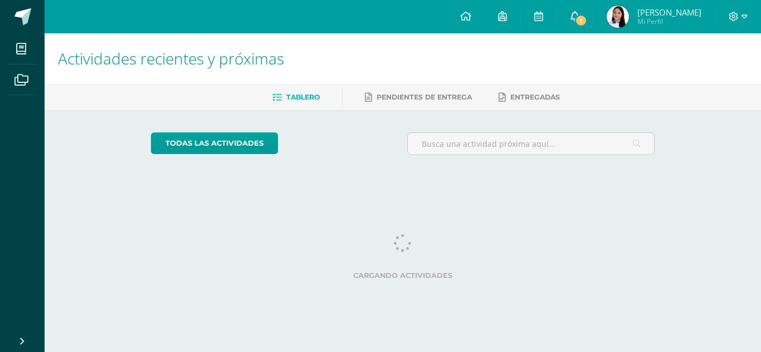
click at [603, 0] on div "Configuración Cerrar sesión [PERSON_NAME] Mi Perfil 1 1 Avisos 1778 avisos sin …" at bounding box center [403, 0] width 716 height 0
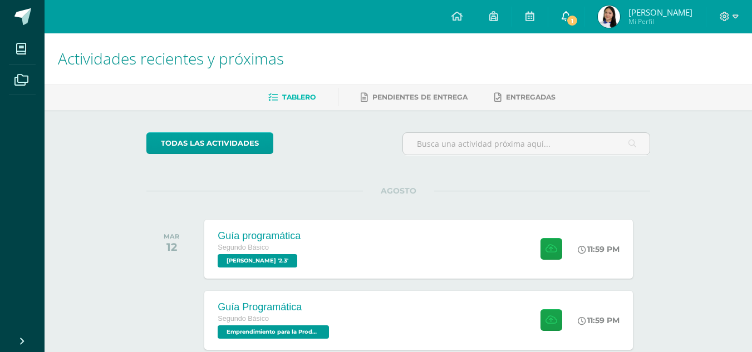
click at [579, 15] on span "1" at bounding box center [572, 20] width 12 height 12
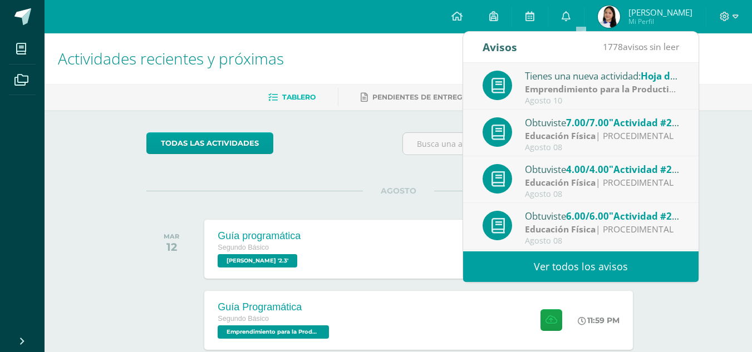
click at [596, 77] on div "Tienes una nueva actividad: Hoja de Trabajo No. 1" at bounding box center [602, 75] width 155 height 14
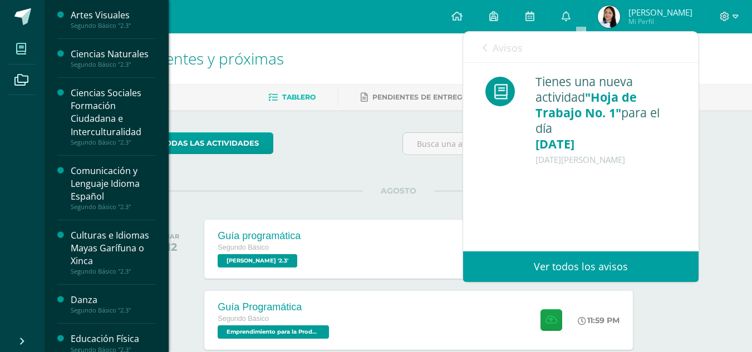
click at [19, 50] on icon at bounding box center [21, 48] width 10 height 11
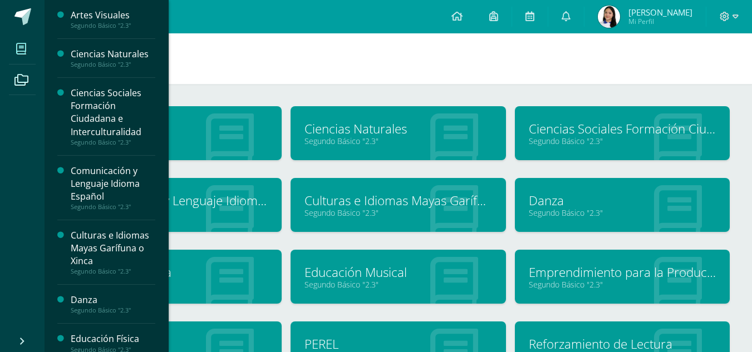
click at [99, 102] on div "Ciencias Sociales Formación Ciudadana e Interculturalidad" at bounding box center [113, 112] width 85 height 51
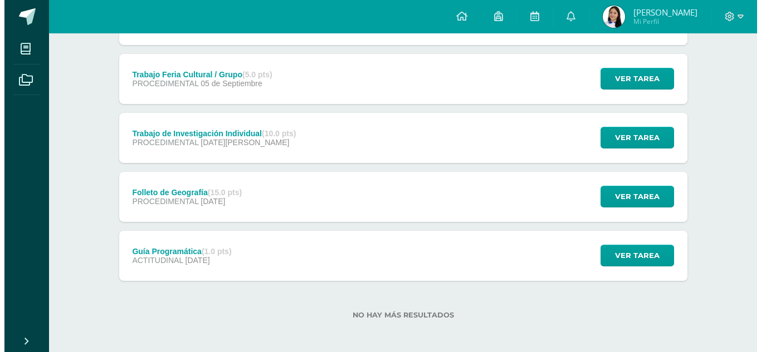
scroll to position [311, 0]
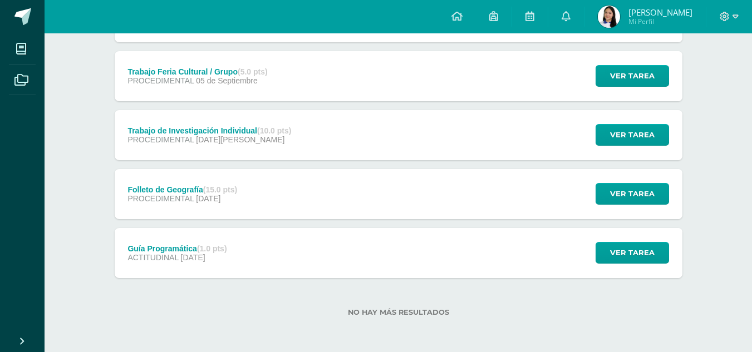
click at [467, 273] on div "Guía Programática (1.0 pts) ACTITUDINAL [DATE] Ver tarea Guía Programática Cien…" at bounding box center [399, 253] width 568 height 50
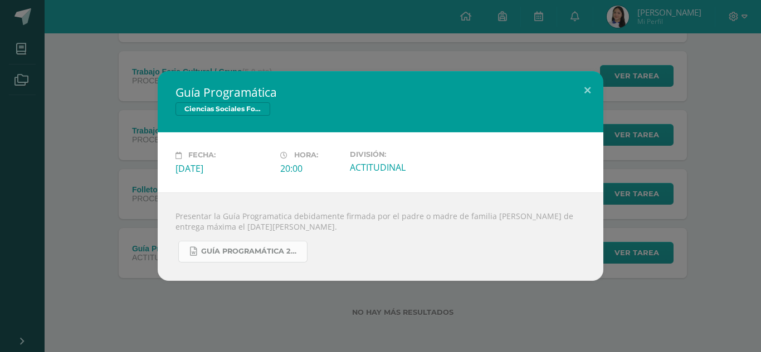
click at [260, 252] on span "Guía programática 2do. III unidad.docx" at bounding box center [251, 251] width 100 height 9
